Goal: Task Accomplishment & Management: Complete application form

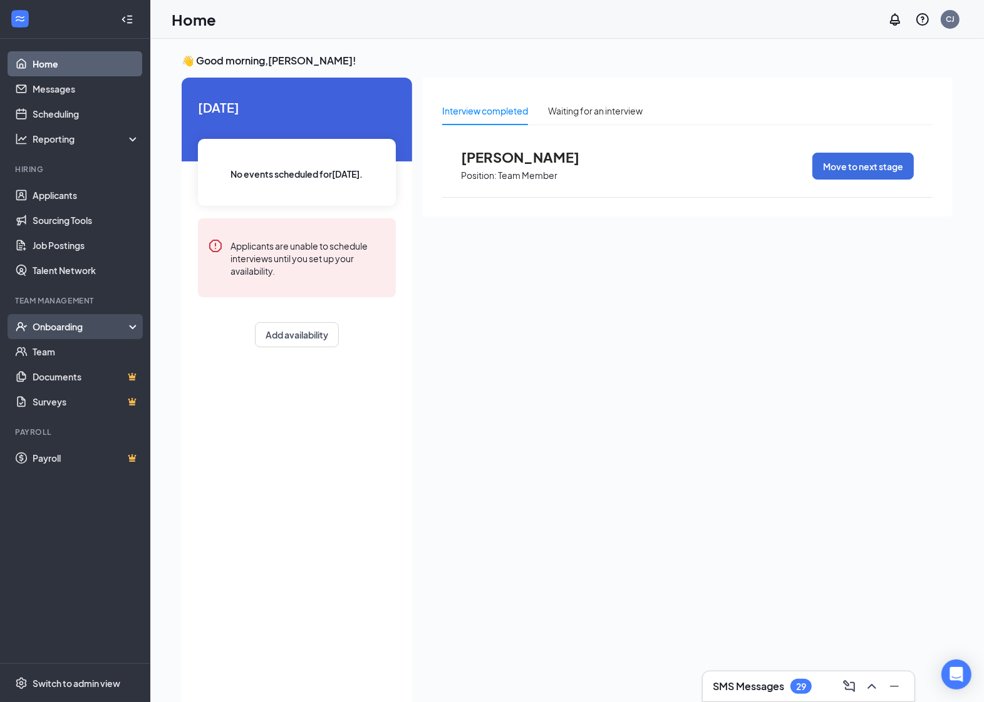
click at [35, 330] on div "Onboarding" at bounding box center [81, 327] width 96 height 13
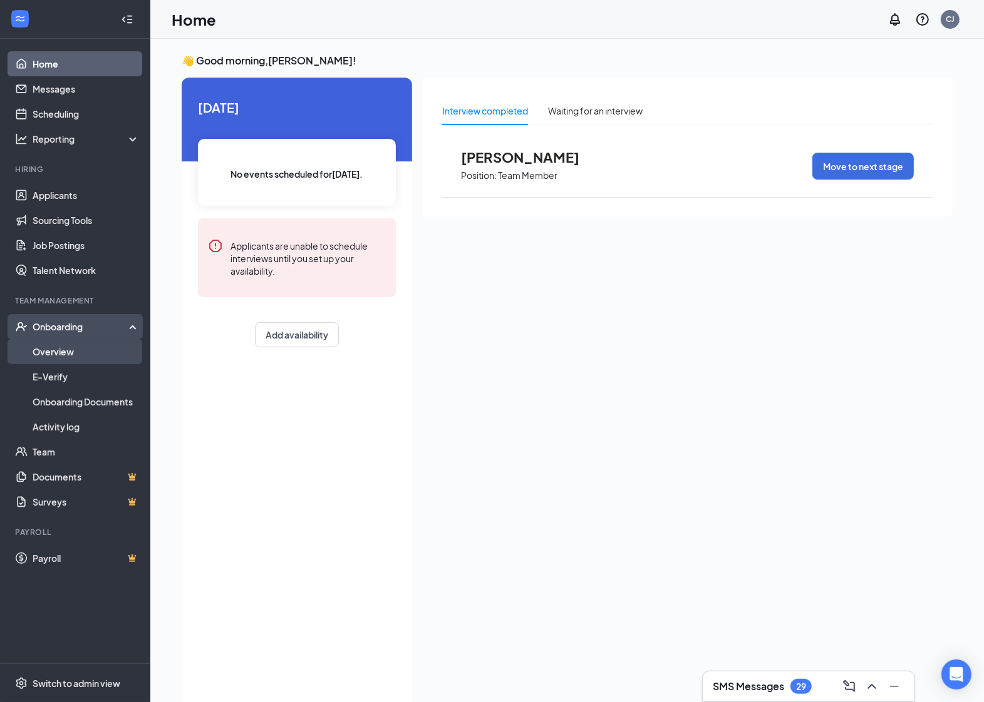
click at [51, 361] on link "Overview" at bounding box center [86, 351] width 107 height 25
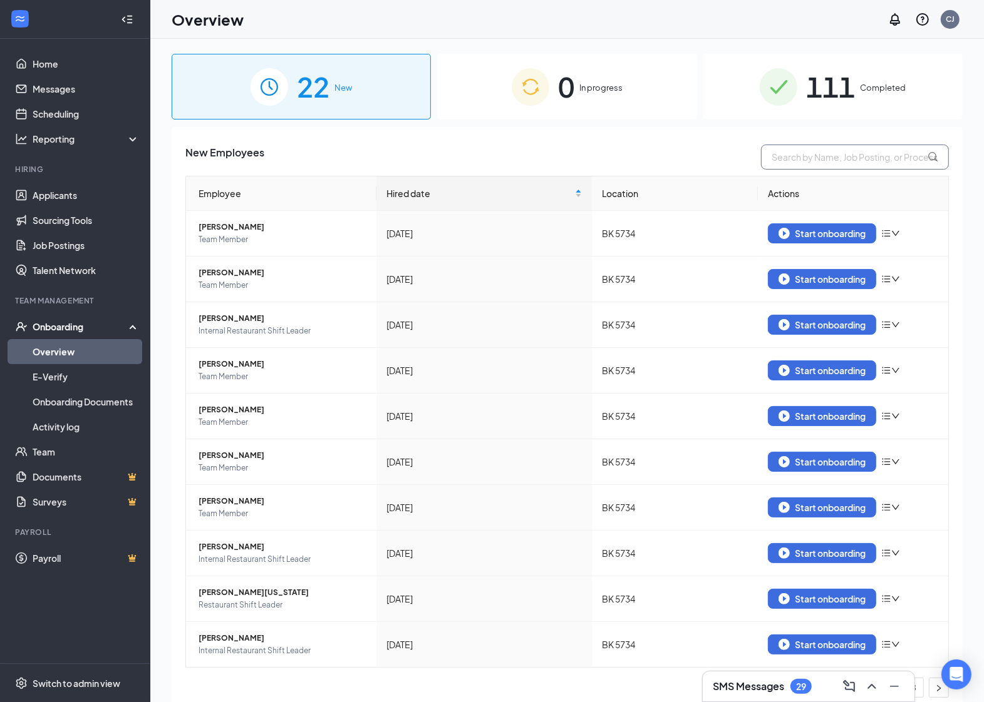
click at [794, 160] on input "text" at bounding box center [855, 157] width 188 height 25
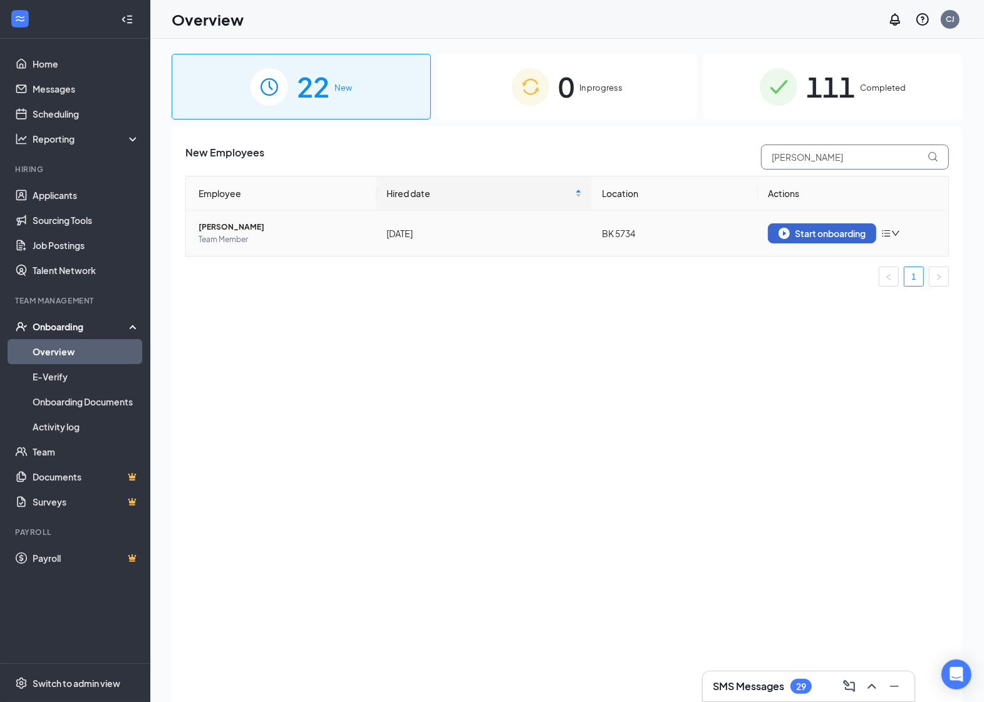
type input "[PERSON_NAME]"
click at [823, 232] on div "Start onboarding" at bounding box center [821, 233] width 87 height 11
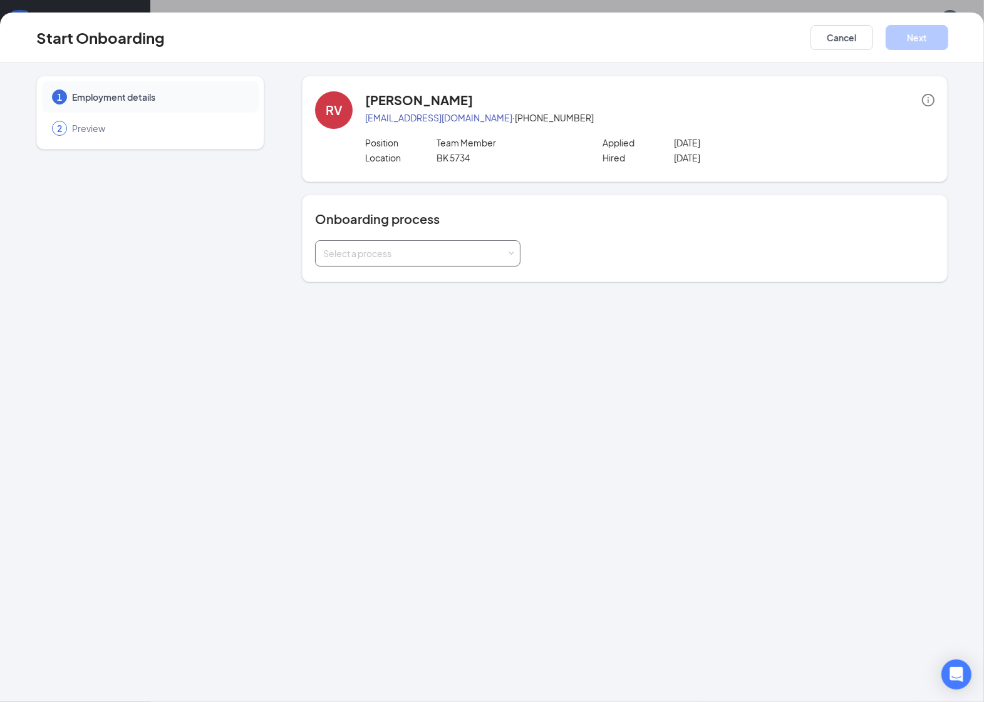
click at [471, 242] on div "Select a process" at bounding box center [417, 253] width 189 height 25
click at [393, 280] on span "Rackson Onboarding" at bounding box center [363, 279] width 87 height 11
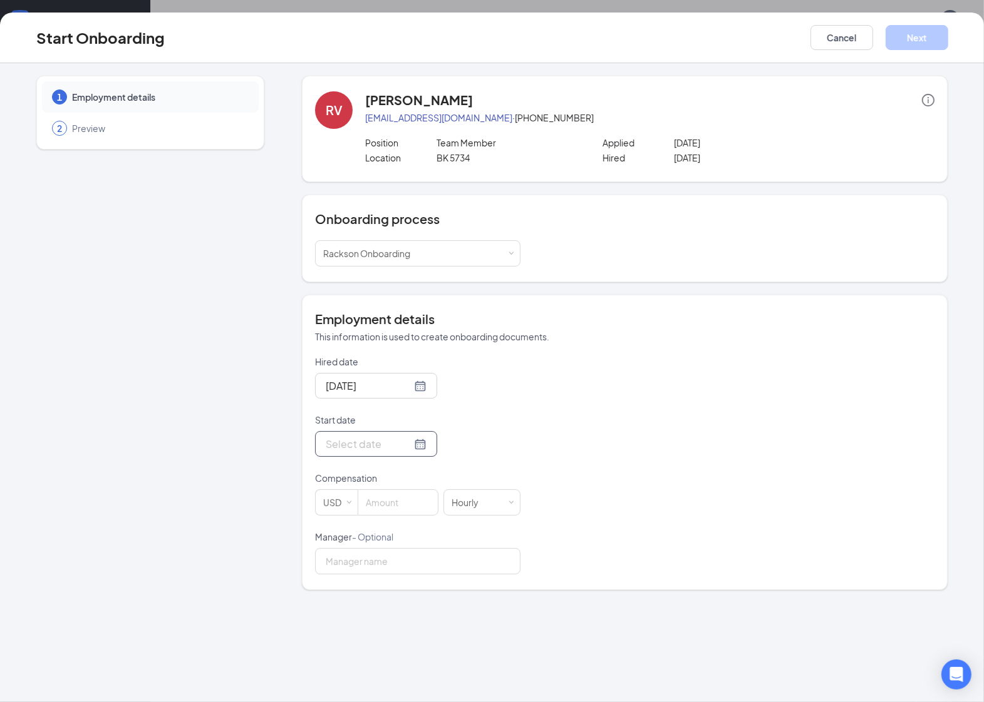
click at [409, 476] on p "Compensation" at bounding box center [417, 478] width 205 height 13
click at [412, 443] on div at bounding box center [376, 444] width 101 height 16
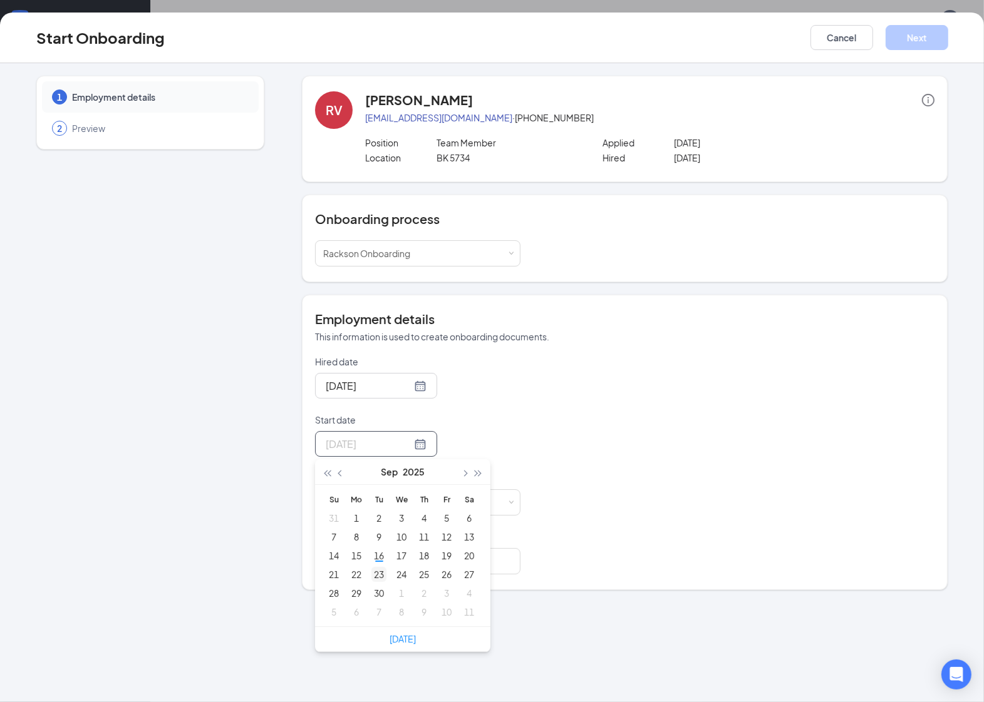
type input "[DATE]"
click at [376, 573] on div "23" at bounding box center [378, 574] width 15 height 15
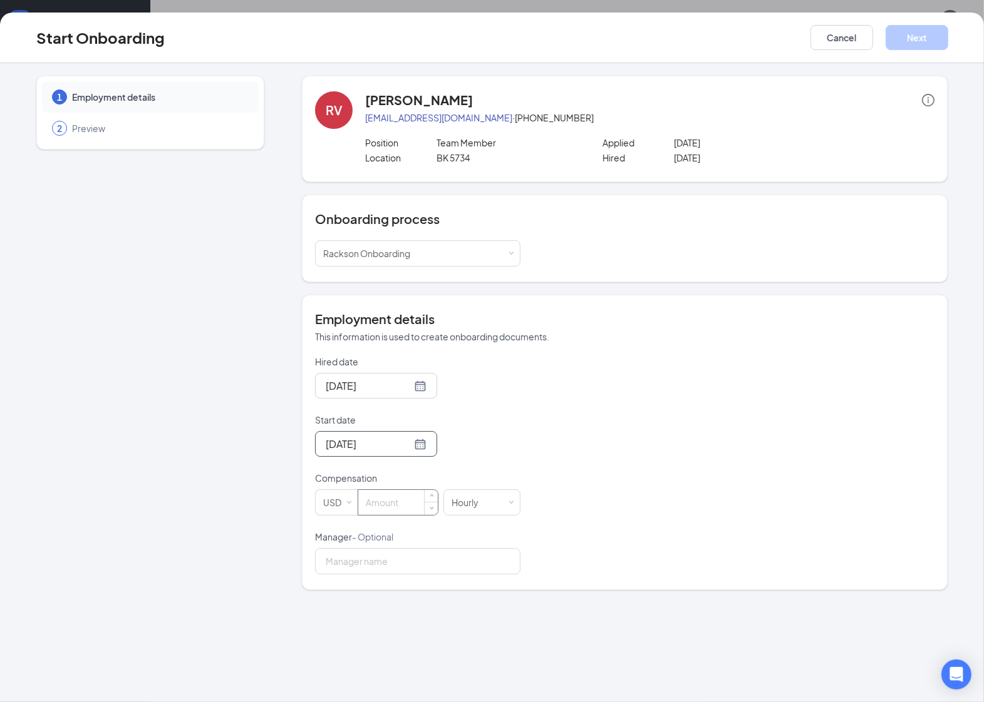
click at [398, 496] on input at bounding box center [398, 502] width 80 height 25
type input "13"
click at [389, 575] on input "Manager - Optional" at bounding box center [417, 561] width 205 height 26
type input "[PERSON_NAME]"
click at [928, 25] on div "Start Onboarding Cancel Next" at bounding box center [492, 38] width 984 height 51
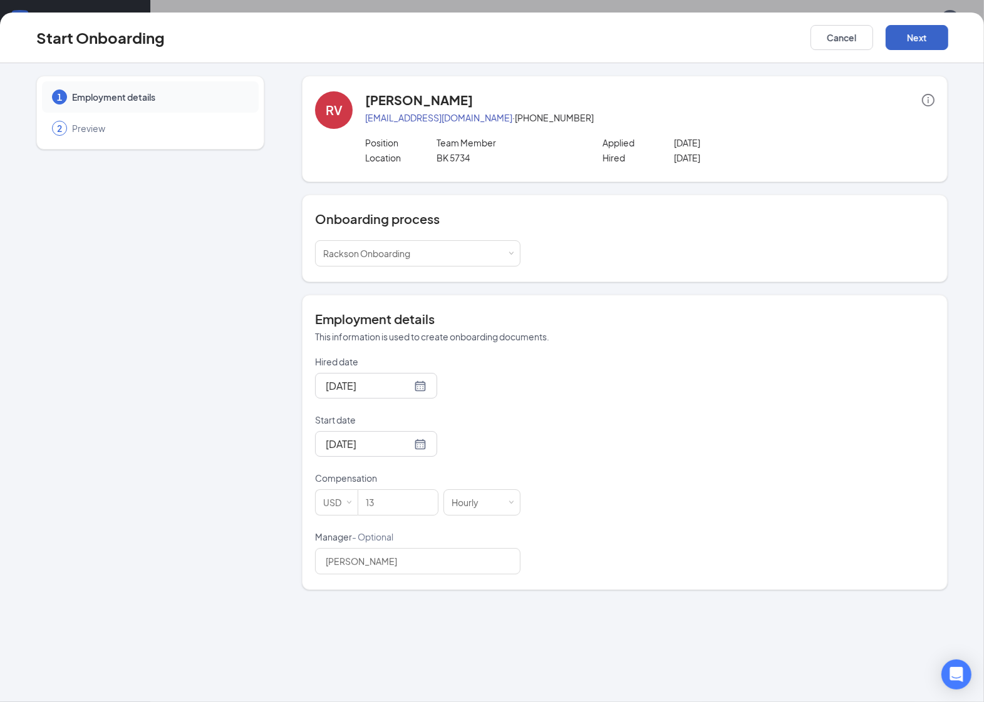
click at [928, 31] on button "Next" at bounding box center [916, 37] width 63 height 25
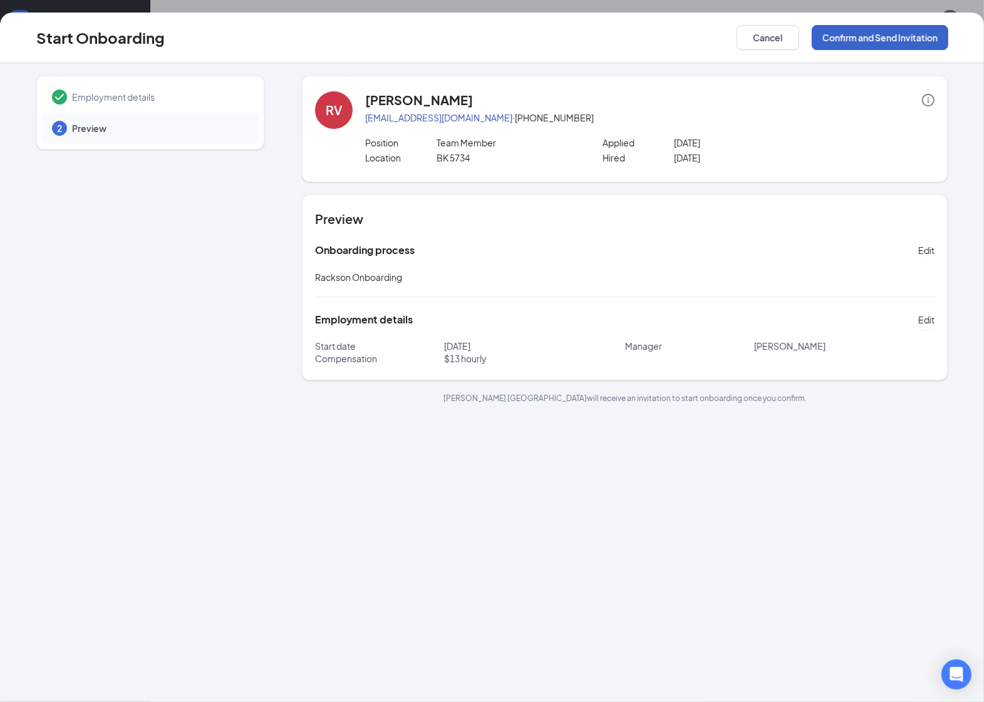
click at [896, 33] on button "Confirm and Send Invitation" at bounding box center [879, 37] width 136 height 25
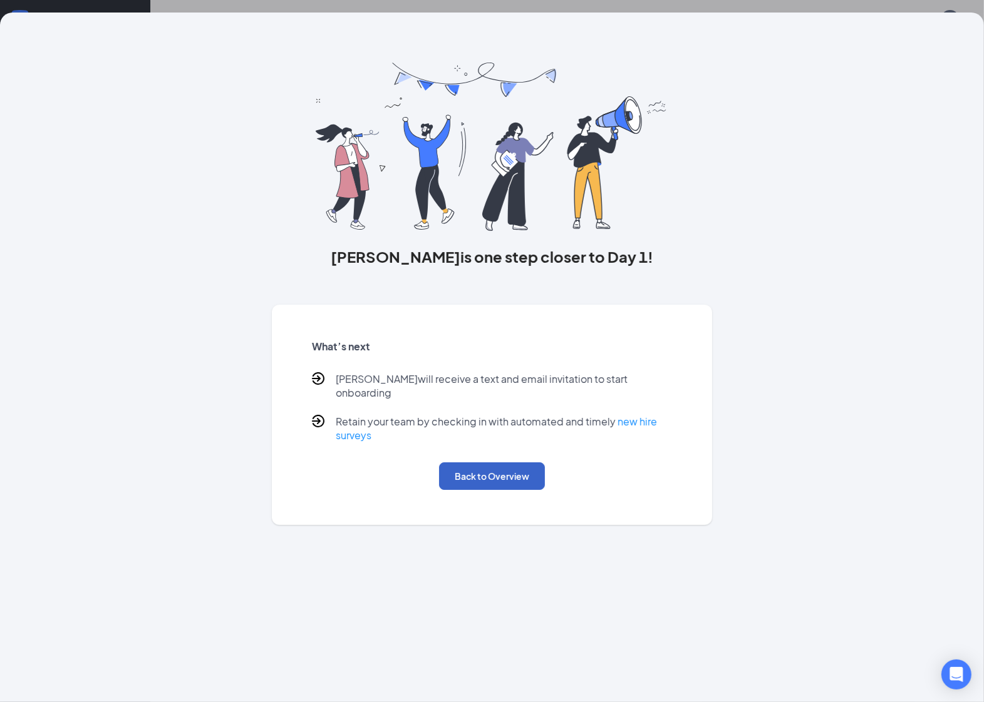
click at [513, 466] on button "Back to Overview" at bounding box center [492, 477] width 106 height 28
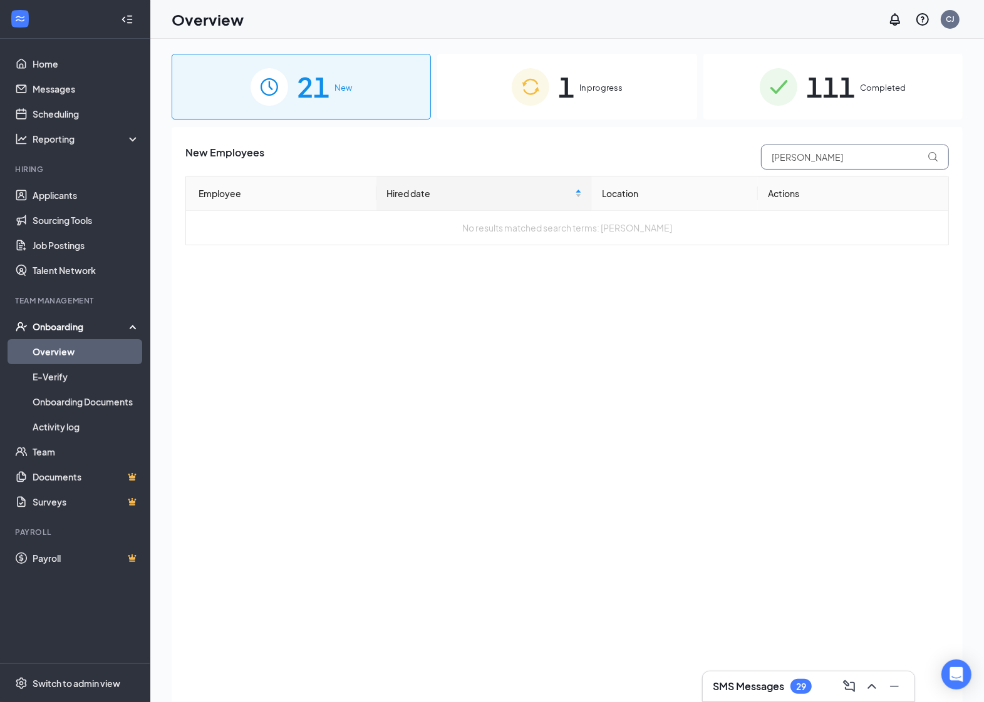
drag, startPoint x: 838, startPoint y: 151, endPoint x: 622, endPoint y: 158, distance: 216.1
click at [622, 158] on div "New Employees [PERSON_NAME]" at bounding box center [566, 157] width 763 height 25
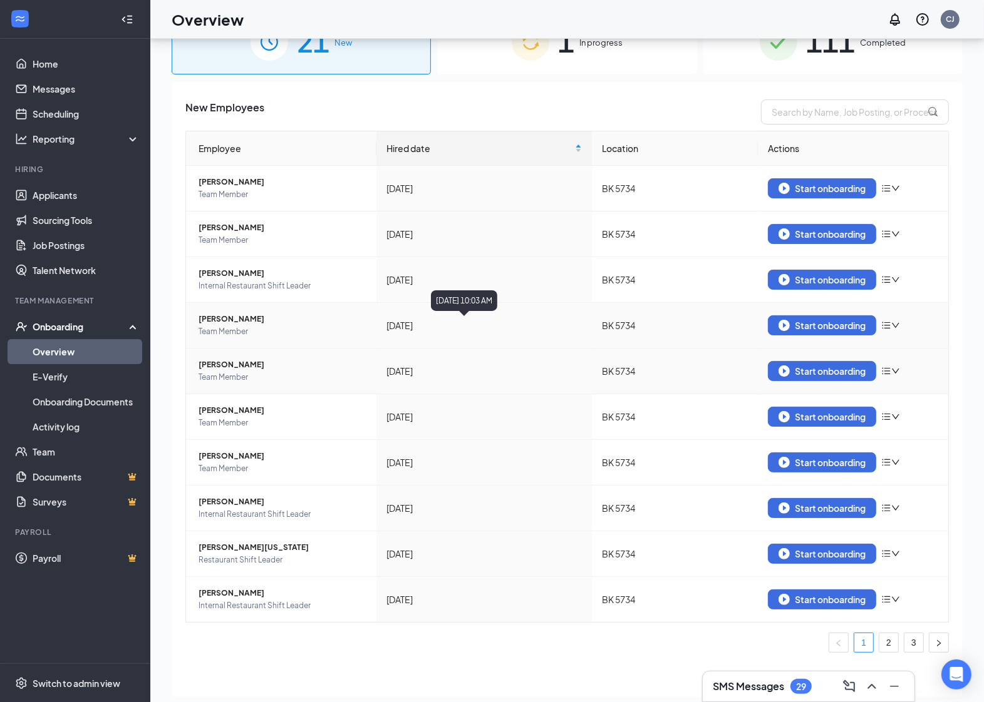
scroll to position [56, 0]
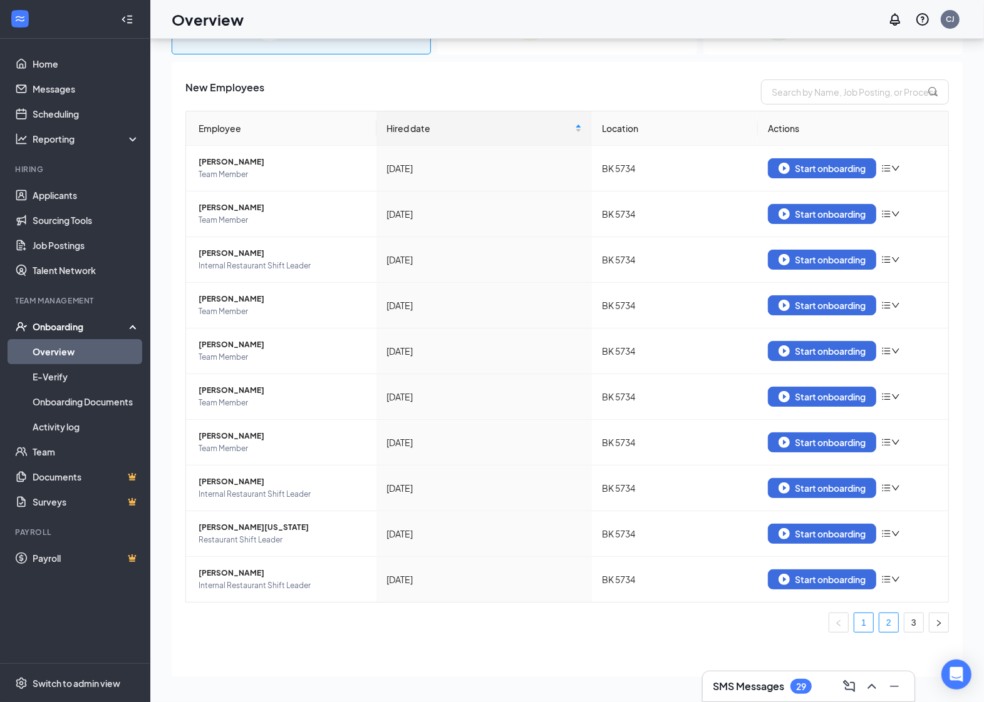
click at [879, 622] on link "2" at bounding box center [888, 623] width 19 height 19
click at [794, 574] on div "Start onboarding" at bounding box center [821, 579] width 87 height 11
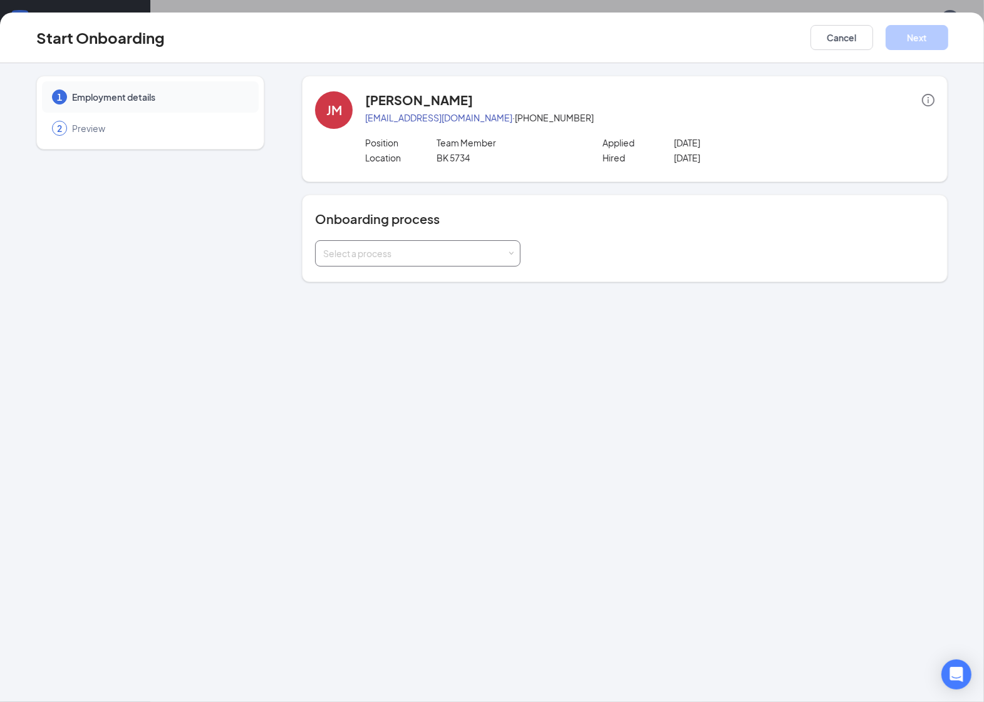
click at [455, 246] on div "Select a process" at bounding box center [417, 253] width 189 height 25
click at [407, 275] on span "Rackson Onboarding" at bounding box center [363, 279] width 87 height 11
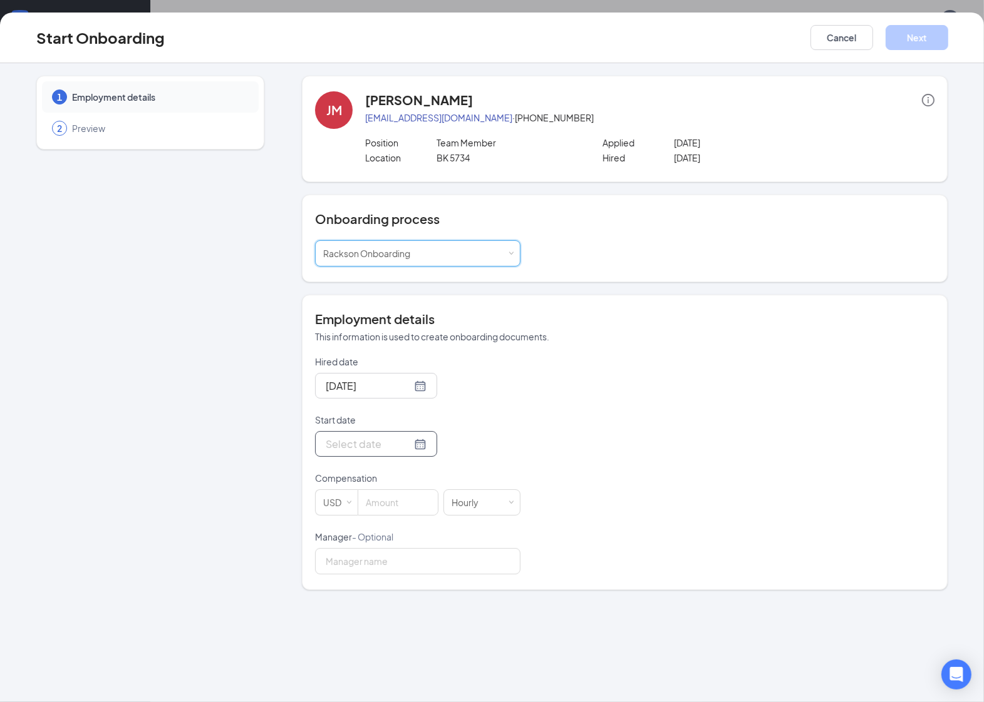
click at [357, 445] on input "Start date" at bounding box center [369, 444] width 86 height 16
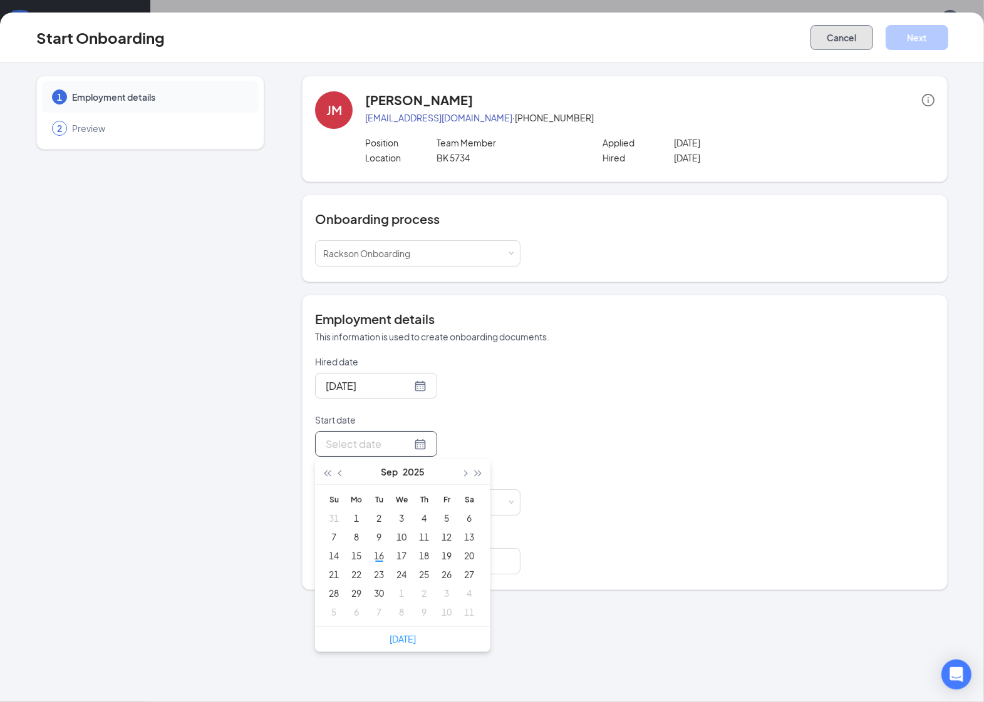
click at [836, 42] on button "Cancel" at bounding box center [841, 37] width 63 height 25
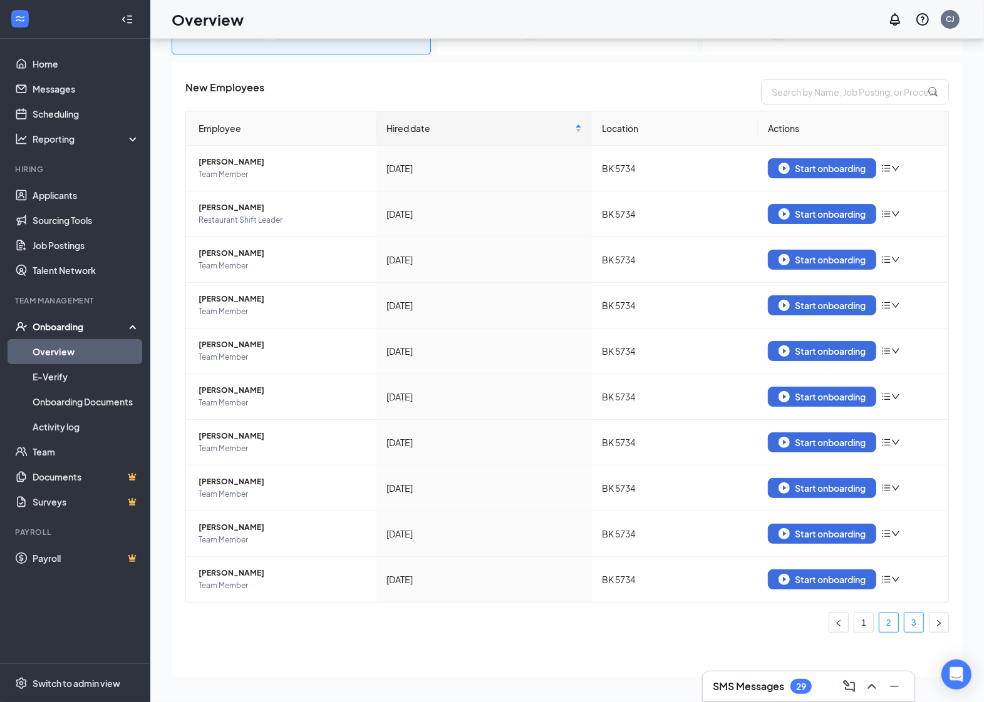
click at [904, 625] on link "3" at bounding box center [913, 623] width 19 height 19
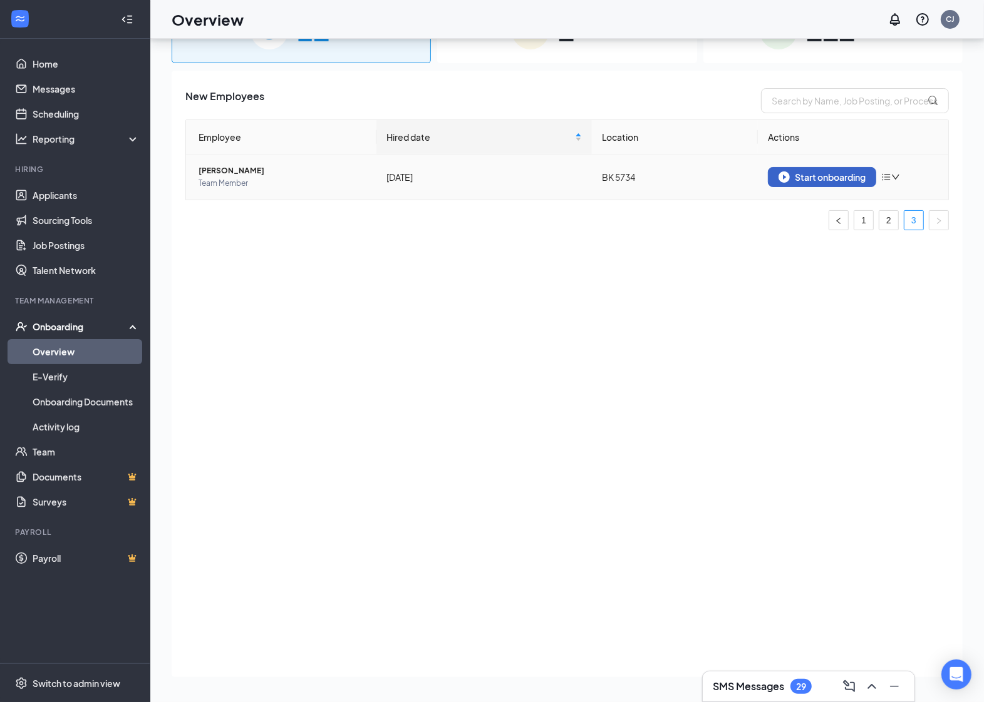
click at [846, 177] on div "Start onboarding" at bounding box center [821, 177] width 87 height 11
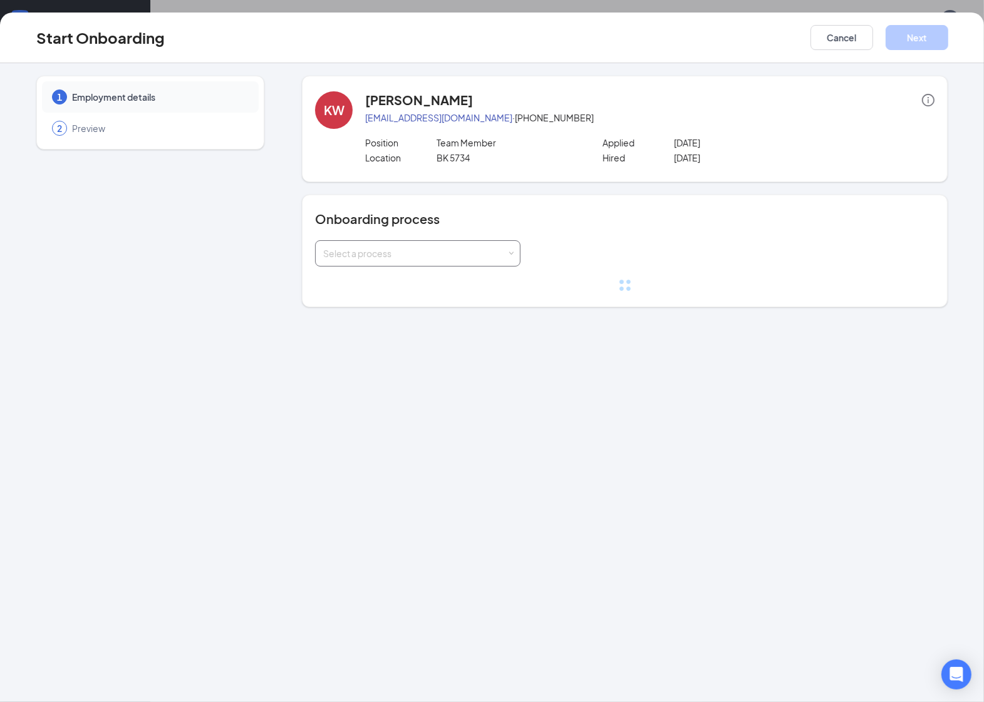
click at [359, 254] on div "Select a process" at bounding box center [414, 253] width 183 height 13
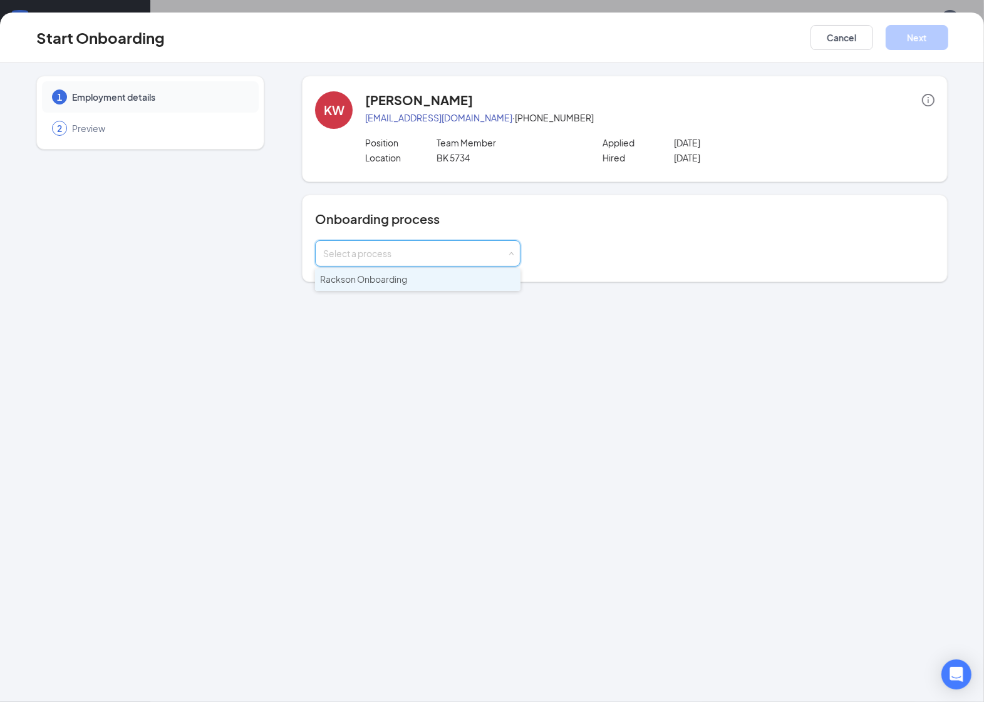
drag, startPoint x: 360, startPoint y: 270, endPoint x: 364, endPoint y: 291, distance: 21.1
click at [361, 270] on li "Rackson Onboarding" at bounding box center [417, 280] width 205 height 23
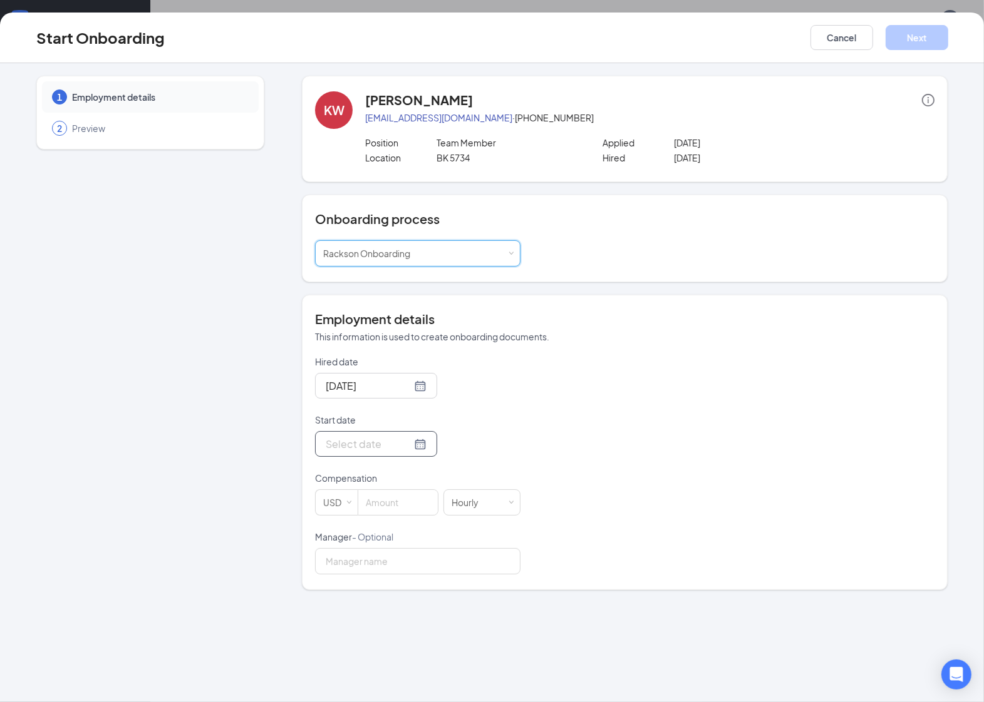
click at [404, 448] on div at bounding box center [376, 444] width 101 height 16
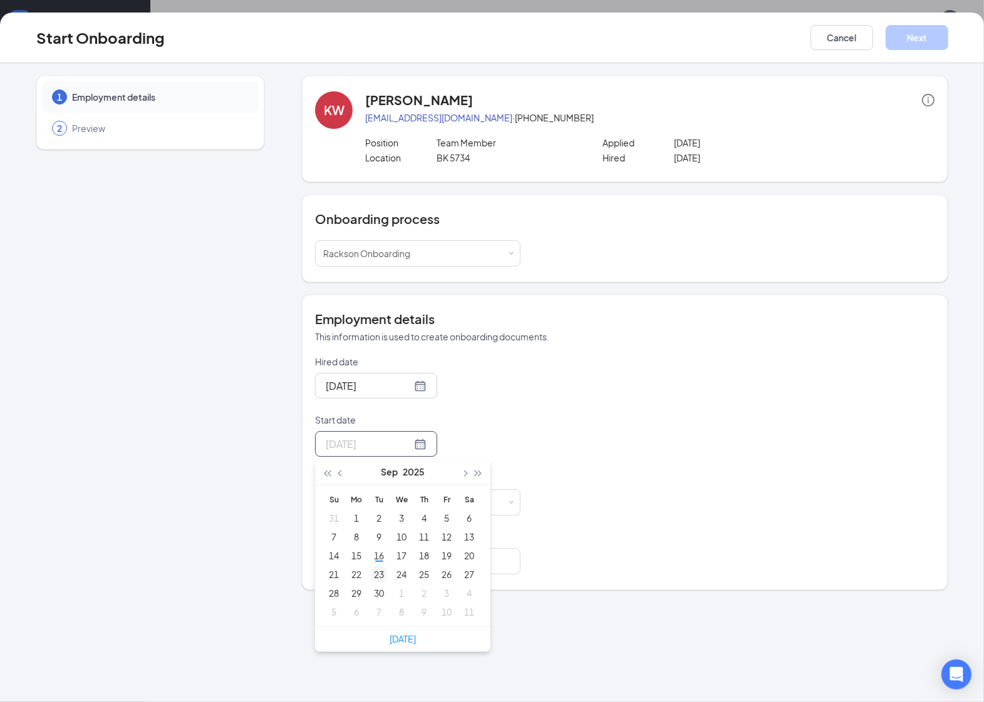
type input "[DATE]"
click at [381, 570] on div "23" at bounding box center [378, 574] width 15 height 15
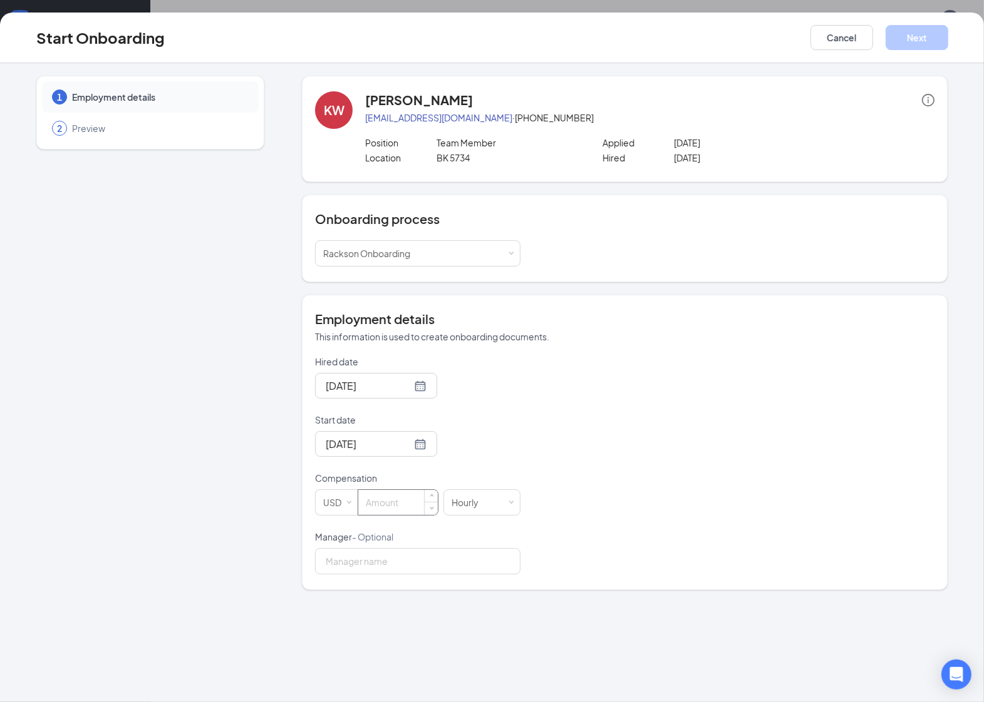
click at [383, 503] on input at bounding box center [398, 502] width 80 height 25
type input "13"
click at [423, 563] on input "Manager - Optional" at bounding box center [417, 561] width 205 height 26
type input "[PERSON_NAME]"
click at [913, 41] on button "Next" at bounding box center [916, 37] width 63 height 25
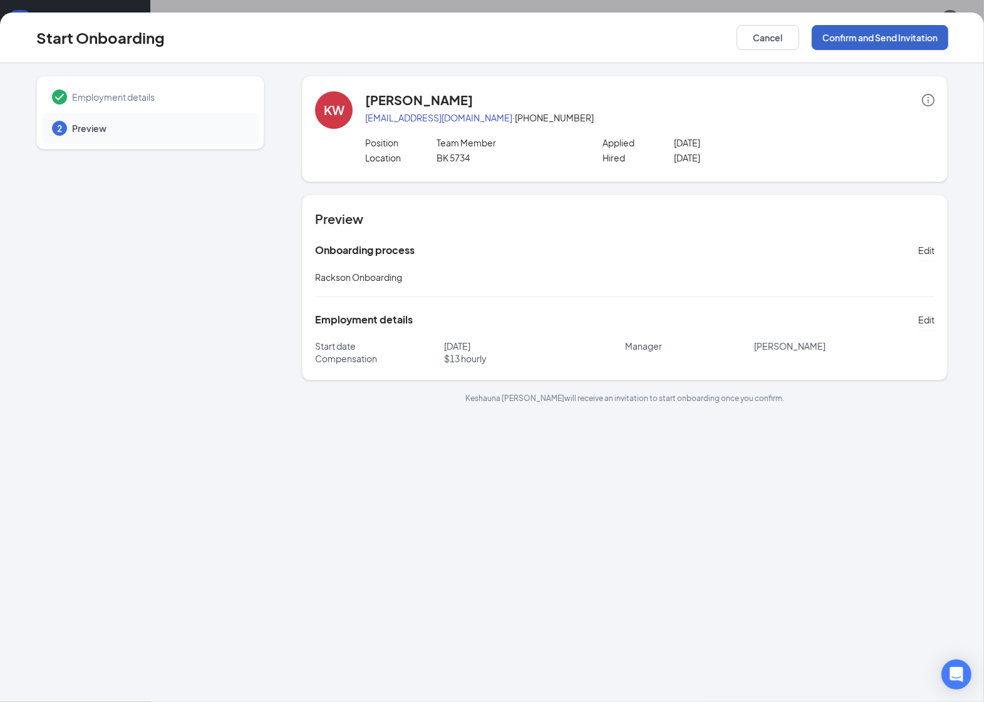
click at [880, 33] on button "Confirm and Send Invitation" at bounding box center [879, 37] width 136 height 25
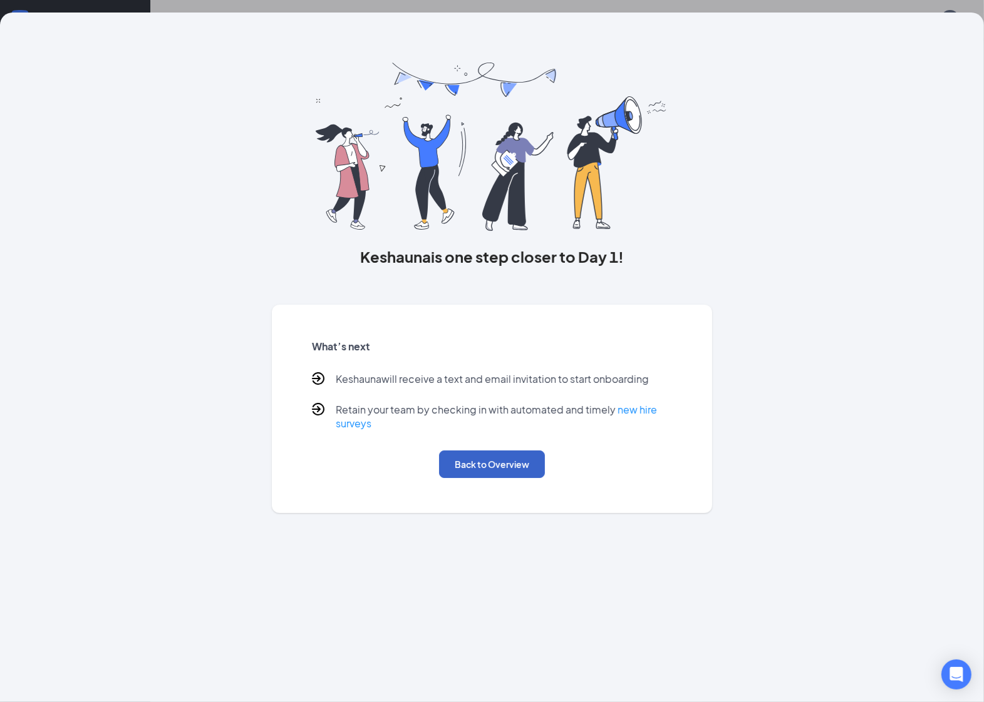
click at [505, 455] on button "Back to Overview" at bounding box center [492, 465] width 106 height 28
